Goal: Task Accomplishment & Management: Use online tool/utility

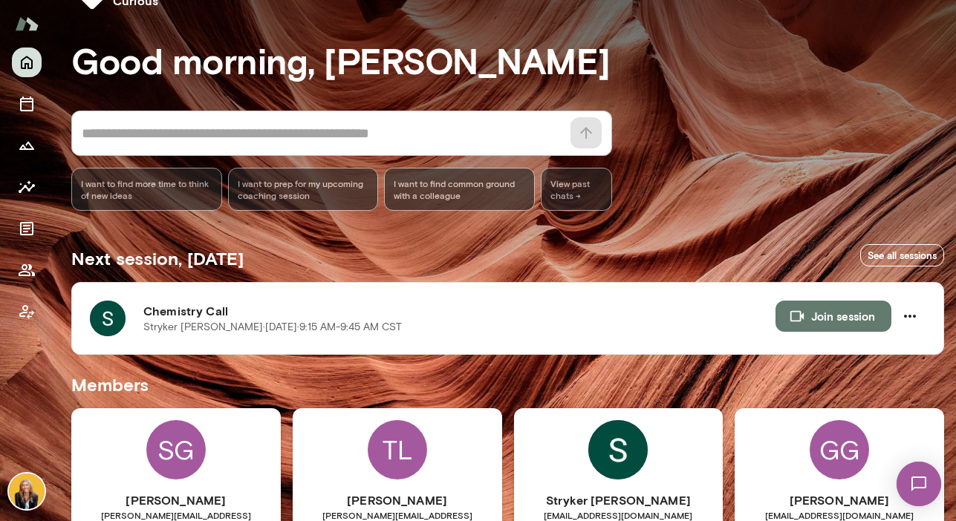
scroll to position [43, 0]
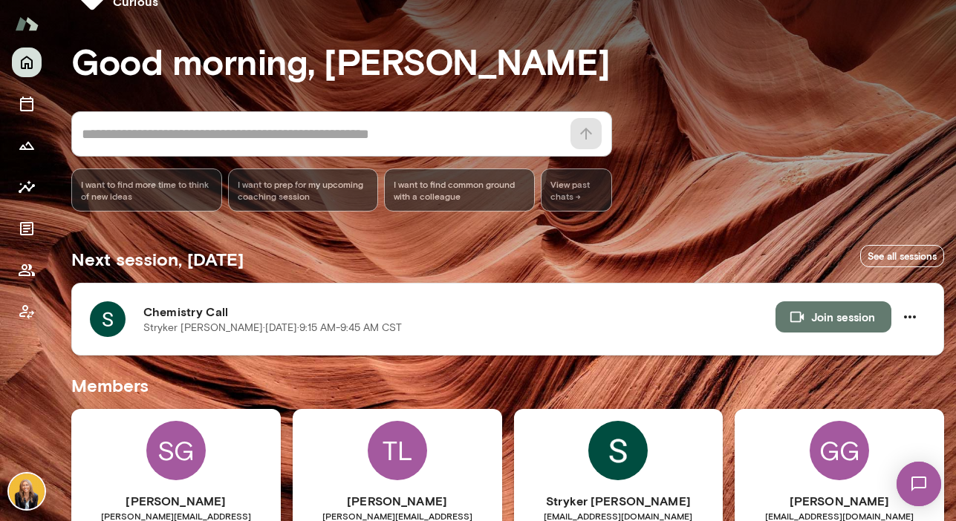
click at [437, 328] on div "Stryker Mott · Fri, Sep 26 · 9:15 AM-9:45 AM CST" at bounding box center [459, 328] width 632 height 15
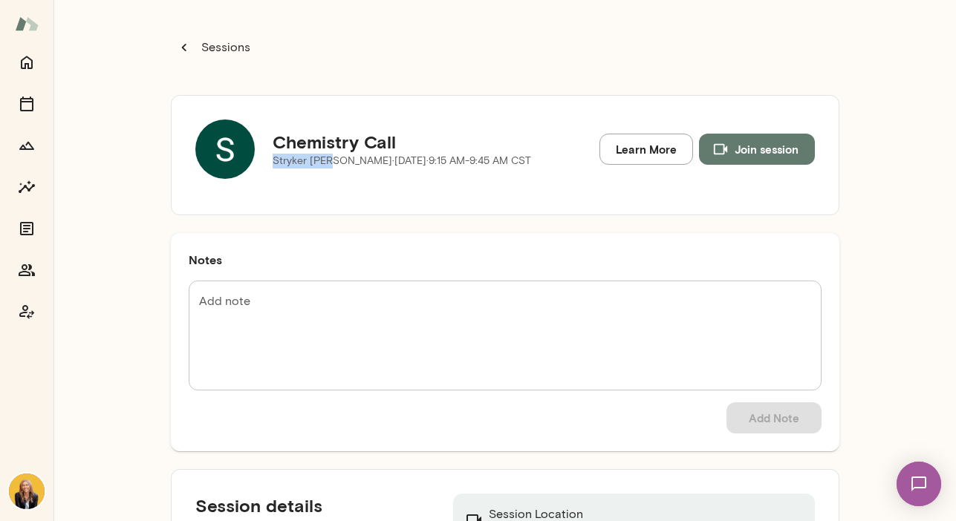
drag, startPoint x: 268, startPoint y: 162, endPoint x: 325, endPoint y: 161, distance: 57.2
click at [325, 161] on p "Stryker Mott · Fri, Sep 26 · 9:15 AM-9:45 AM CST" at bounding box center [402, 161] width 258 height 15
copy p "Stryker [PERSON_NAME]"
click at [222, 143] on img at bounding box center [224, 149] width 59 height 59
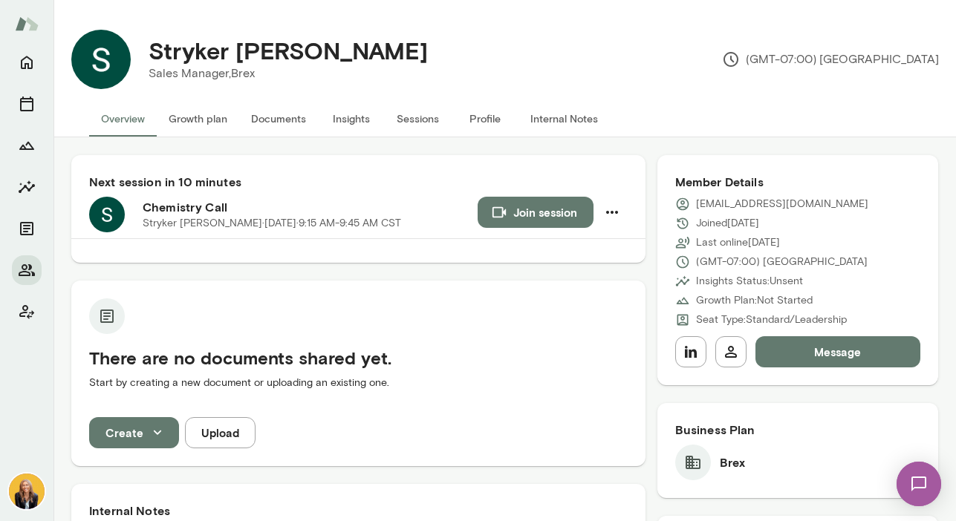
click at [129, 128] on button "Overview" at bounding box center [123, 119] width 68 height 36
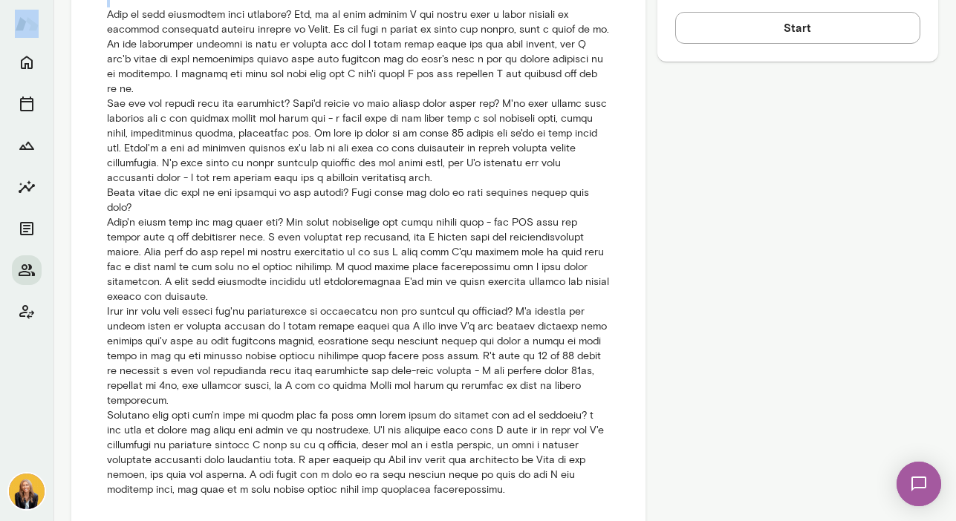
scroll to position [919, 0]
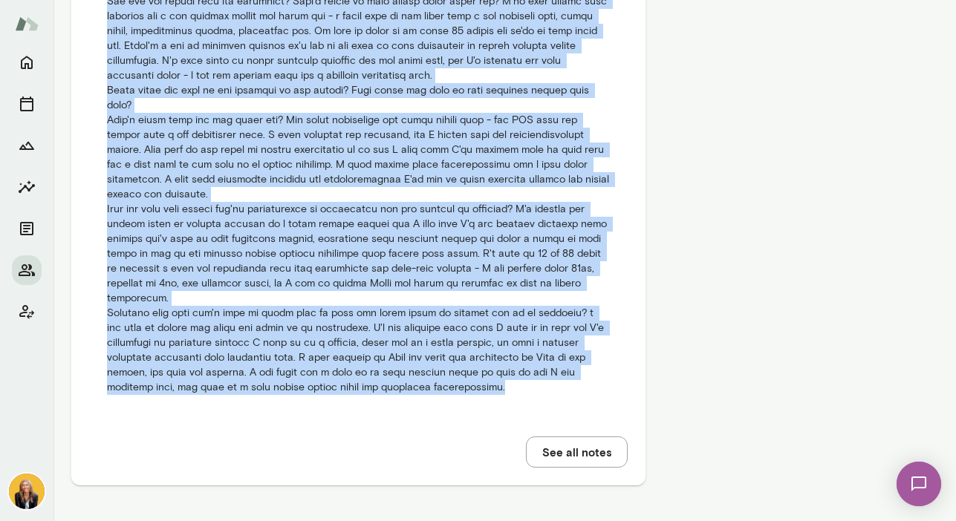
drag, startPoint x: 110, startPoint y: 190, endPoint x: 436, endPoint y: 399, distance: 387.1
click at [436, 400] on li "KH 9/12/25 at 11:41 am" at bounding box center [358, 104] width 538 height 617
copy p "What is your experience with coaching? Yes, at my last company I was paired wit…"
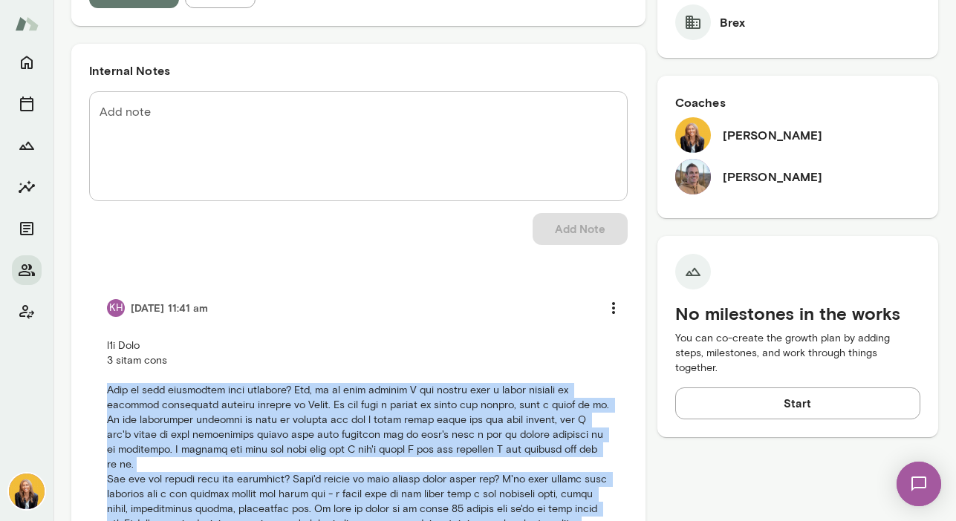
scroll to position [0, 0]
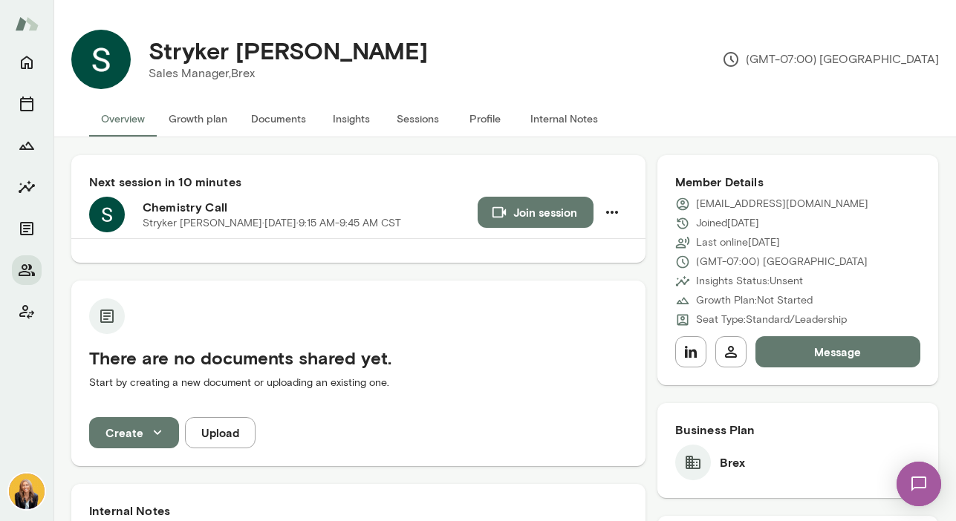
click at [515, 213] on button "Join session" at bounding box center [536, 212] width 116 height 31
drag, startPoint x: 772, startPoint y: 203, endPoint x: 689, endPoint y: 204, distance: 82.5
click at [689, 204] on div "[EMAIL_ADDRESS][DOMAIN_NAME]" at bounding box center [797, 204] width 245 height 15
copy p "[EMAIL_ADDRESS][DOMAIN_NAME]"
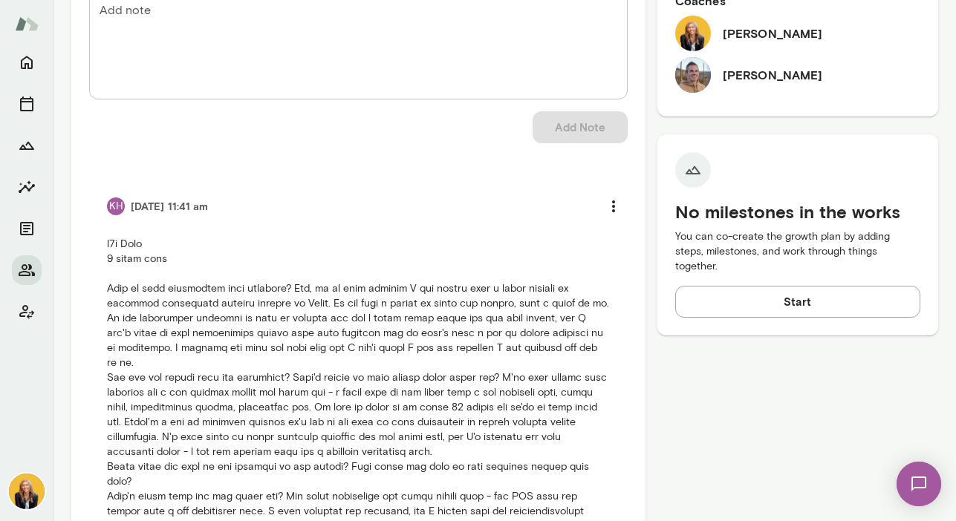
scroll to position [543, 0]
drag, startPoint x: 360, startPoint y: 394, endPoint x: 596, endPoint y: 389, distance: 235.5
click at [596, 388] on p at bounding box center [358, 503] width 503 height 535
copy p "a total zero to one build with a new customer base"
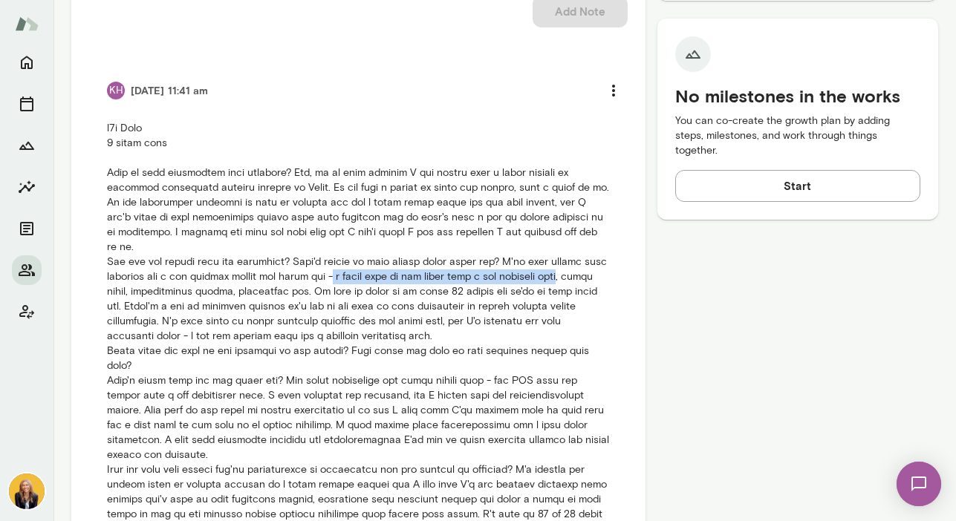
scroll to position [646, 0]
